Goal: Transaction & Acquisition: Purchase product/service

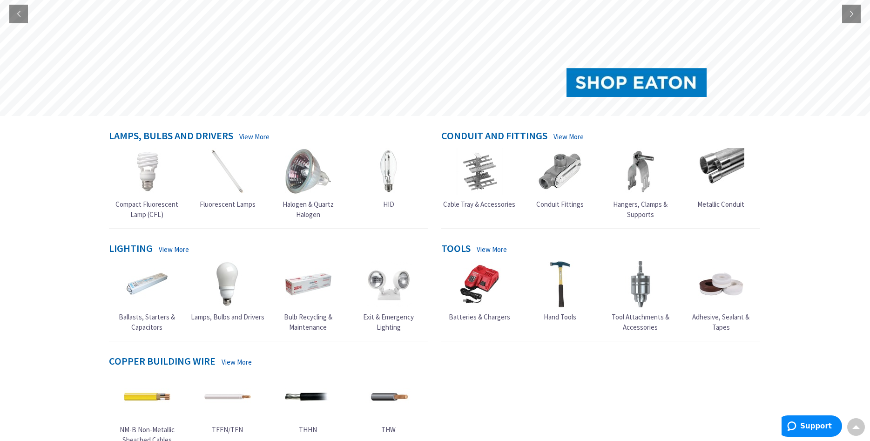
scroll to position [190, 0]
type input "[GEOGRAPHIC_DATA], [STREET_ADDRESS][PERSON_NAME]"
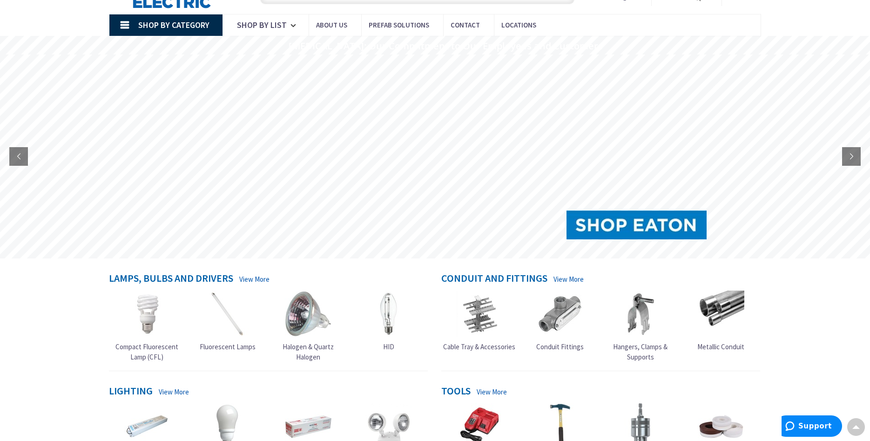
scroll to position [0, 0]
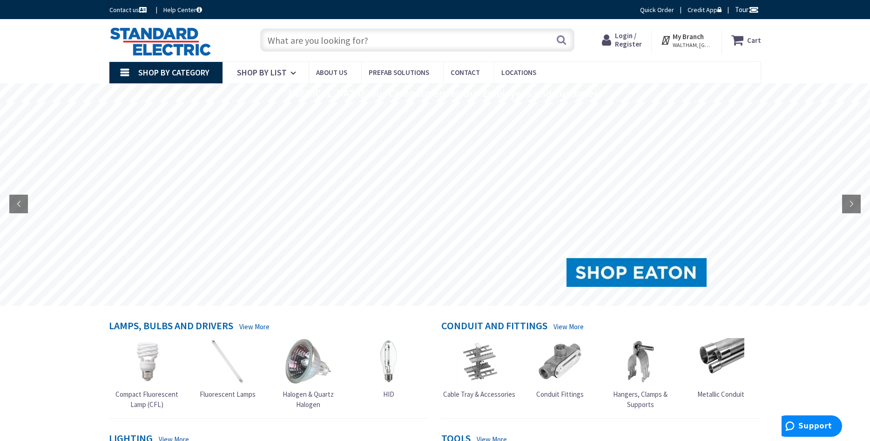
click at [273, 41] on input "text" at bounding box center [417, 39] width 314 height 23
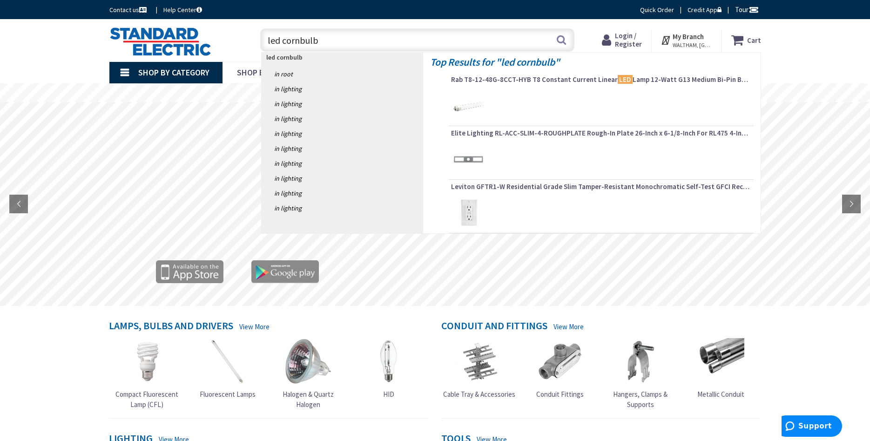
type input "led cornbulbs"
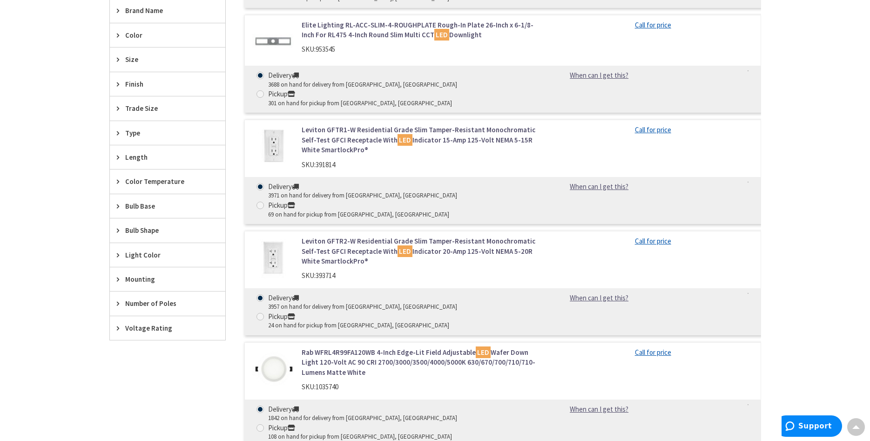
scroll to position [126, 0]
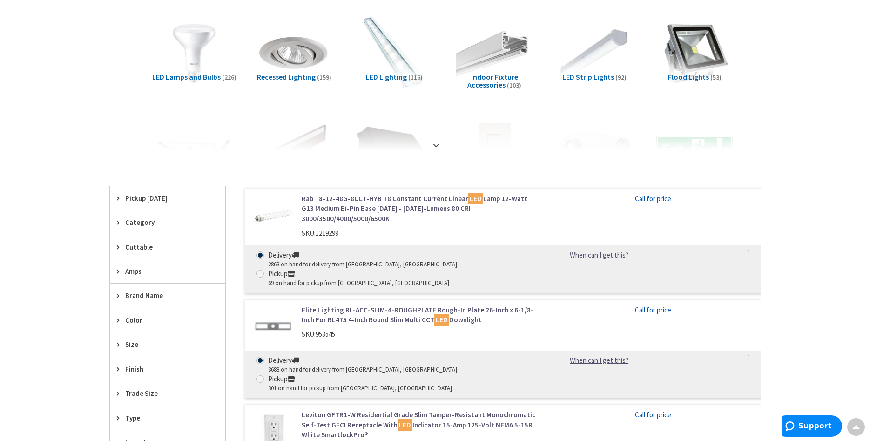
click at [190, 75] on span "LED Lamps and Bulbs" at bounding box center [186, 76] width 68 height 9
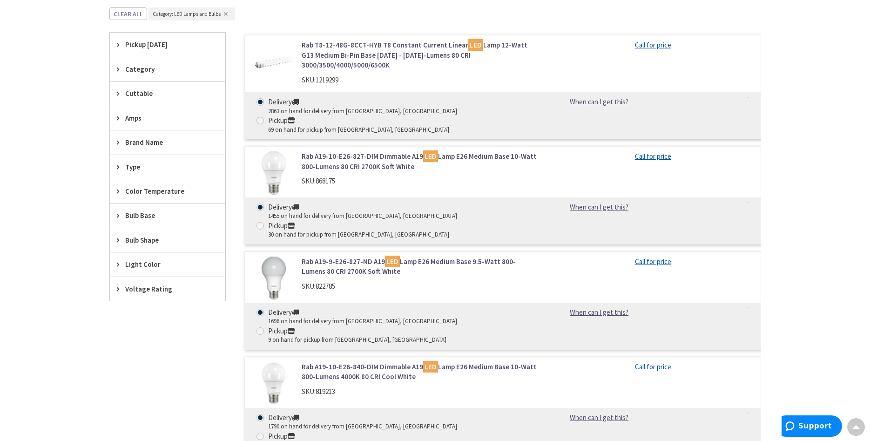
scroll to position [295, 0]
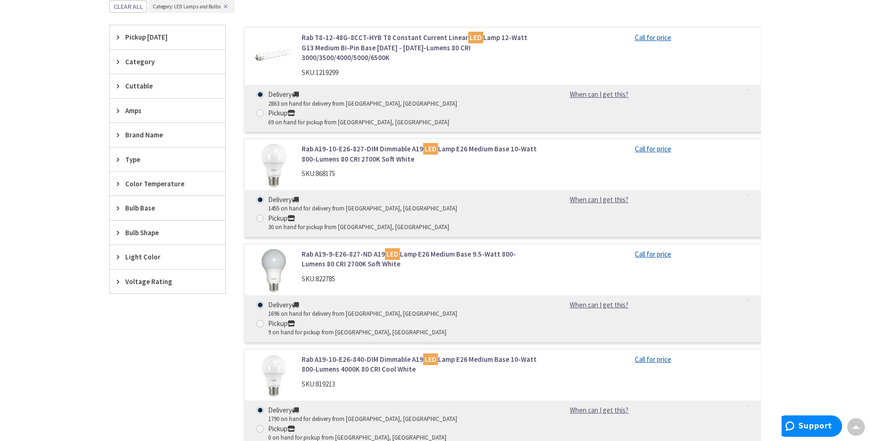
click at [144, 160] on span "Type" at bounding box center [163, 160] width 76 height 10
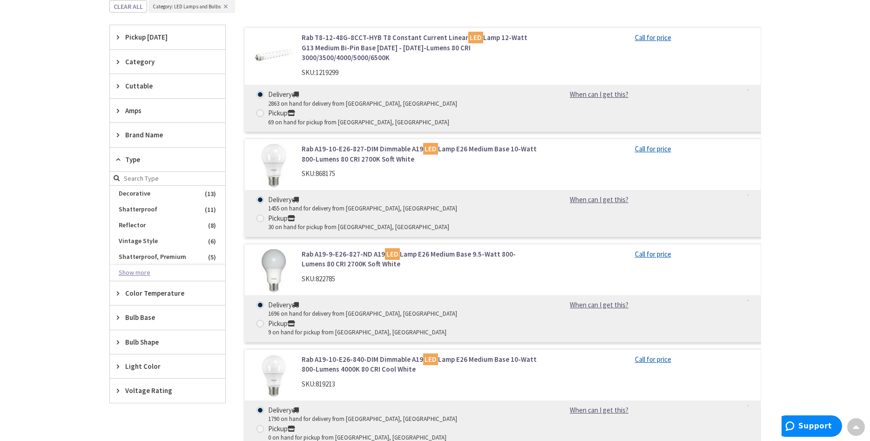
click at [142, 272] on button "Show more" at bounding box center [167, 273] width 115 height 16
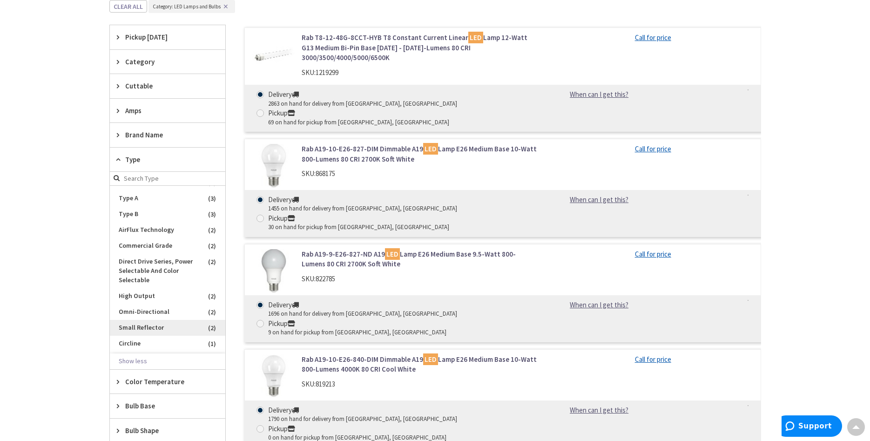
scroll to position [159, 0]
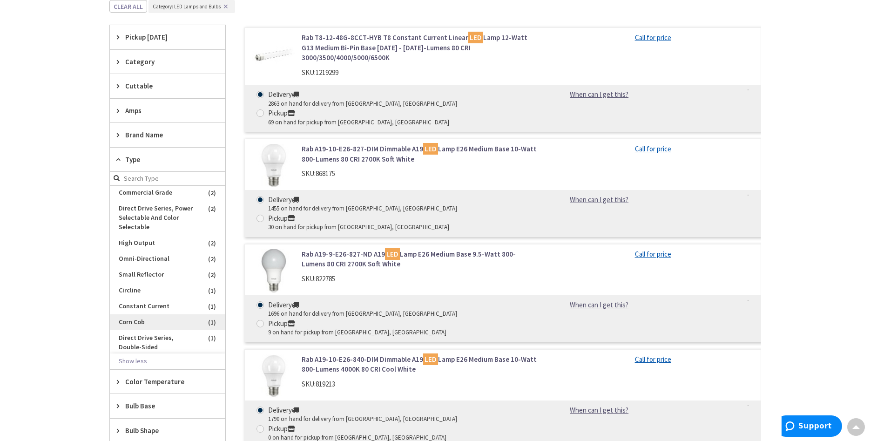
click at [122, 322] on span "Corn Cob" at bounding box center [167, 322] width 115 height 16
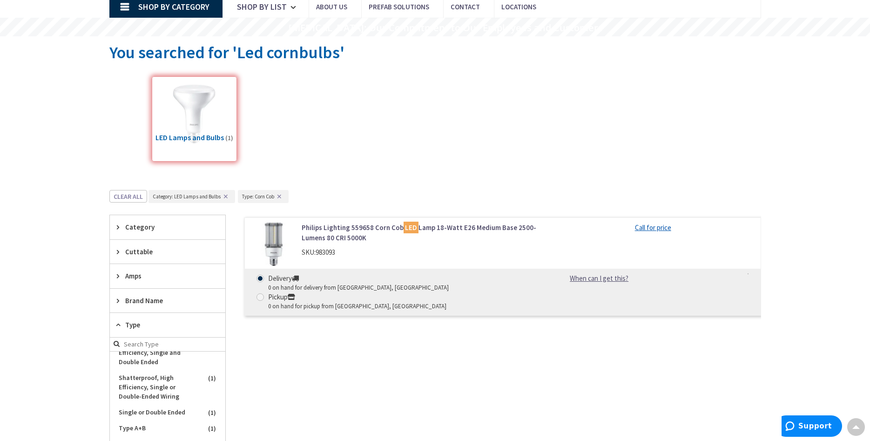
scroll to position [0, 0]
